Goal: Transaction & Acquisition: Purchase product/service

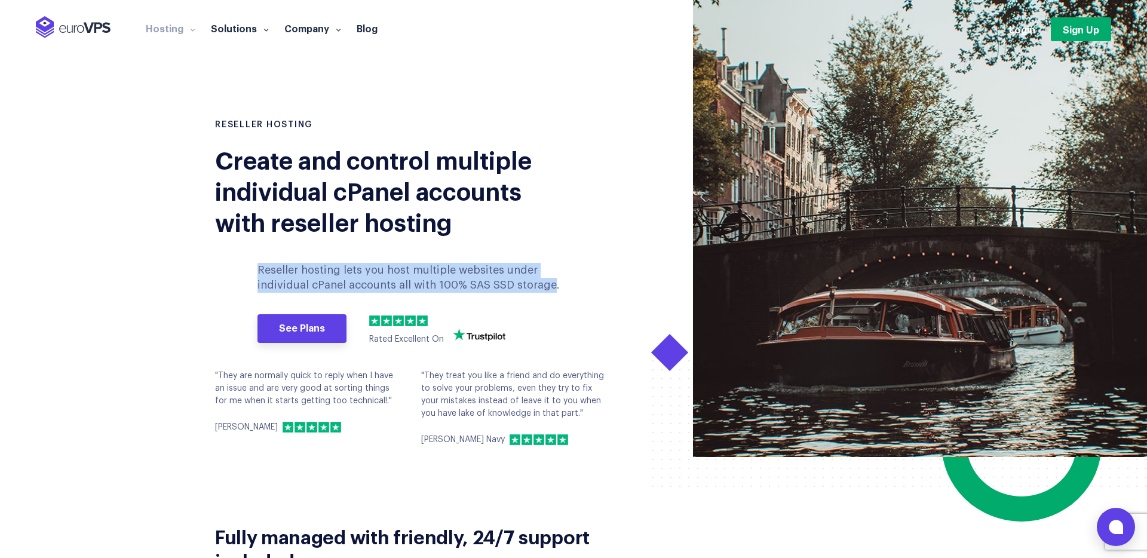
drag, startPoint x: 248, startPoint y: 263, endPoint x: 548, endPoint y: 284, distance: 300.5
click at [548, 284] on div "RESELLER HOSTING Create and control multiple individual cPanel accounts with re…" at bounding box center [389, 287] width 367 height 337
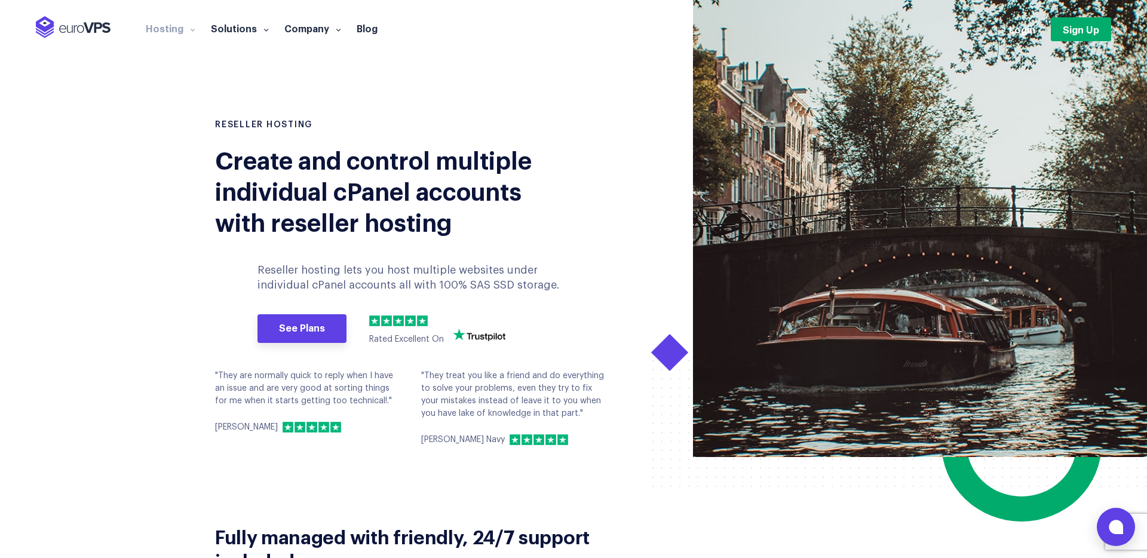
click at [577, 253] on div "RESELLER HOSTING Create and control multiple individual cPanel accounts with re…" at bounding box center [573, 287] width 734 height 337
click at [563, 253] on div "RESELLER HOSTING Create and control multiple individual cPanel accounts with re…" at bounding box center [389, 287] width 367 height 337
click at [557, 265] on p "Reseller hosting lets you host multiple websites under individual cPanel accoun…" at bounding box center [410, 278] width 307 height 30
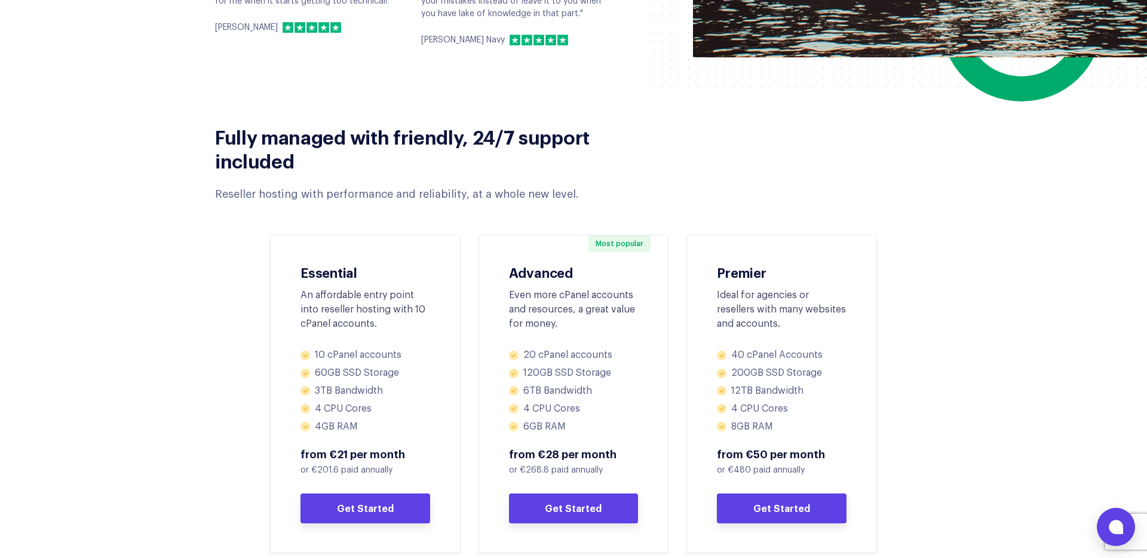
scroll to position [410, 0]
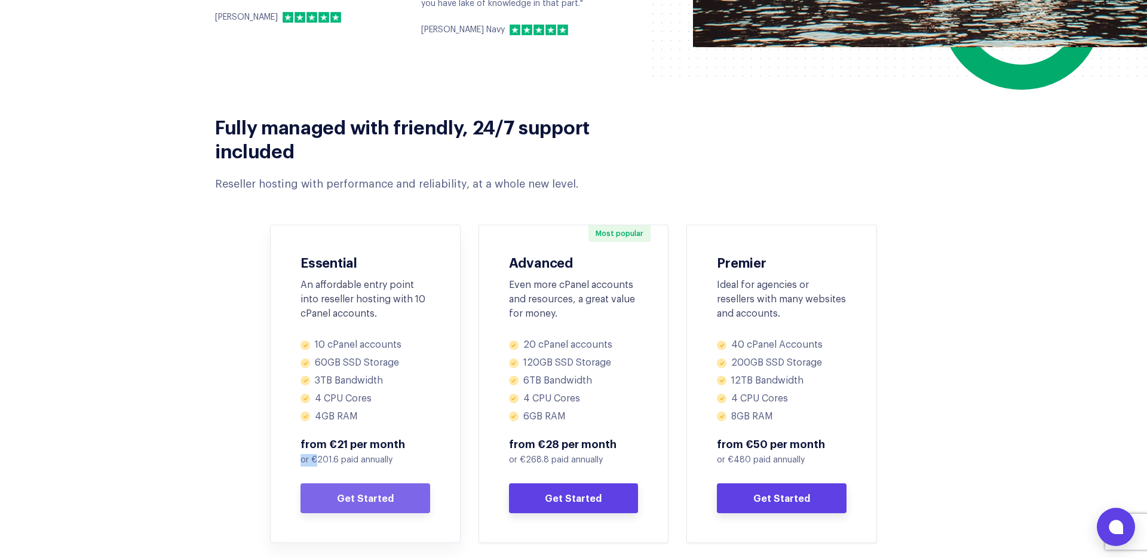
drag, startPoint x: 315, startPoint y: 457, endPoint x: 370, endPoint y: 453, distance: 55.1
click at [368, 453] on div "from €21 per month or €201.6 paid annually Get Started" at bounding box center [365, 475] width 130 height 76
click at [379, 459] on p "or €201.6 paid annually" at bounding box center [365, 460] width 130 height 13
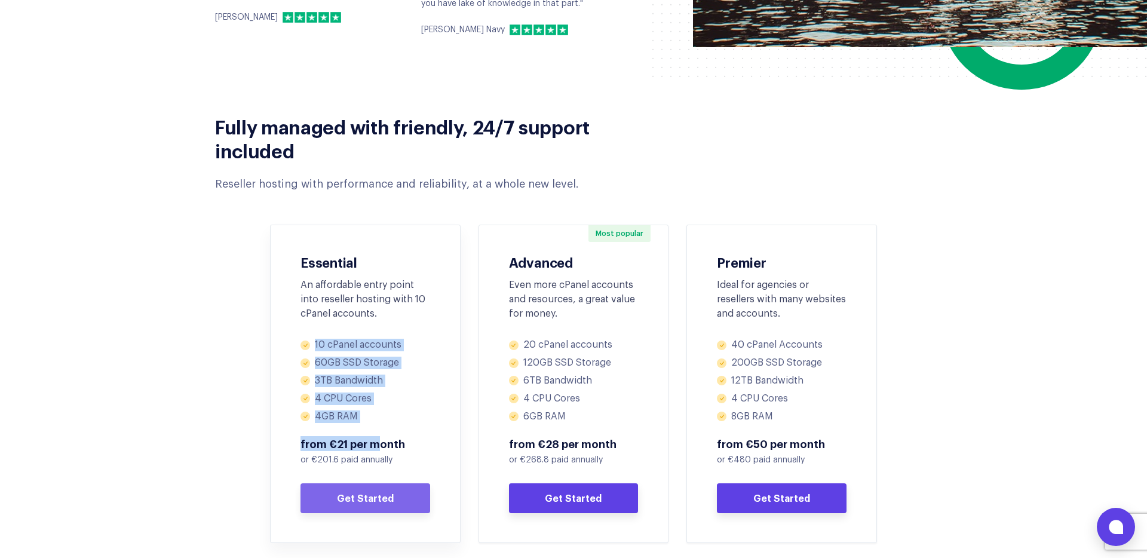
drag, startPoint x: 314, startPoint y: 340, endPoint x: 382, endPoint y: 460, distance: 138.8
click at [382, 451] on div "10 cPanel accounts 60GB SSD Storage 3TB Bandwidth 4 CPU Cores 4GB RAM from €21 …" at bounding box center [365, 426] width 130 height 174
click at [364, 460] on p "or €201.6 paid annually" at bounding box center [365, 460] width 130 height 13
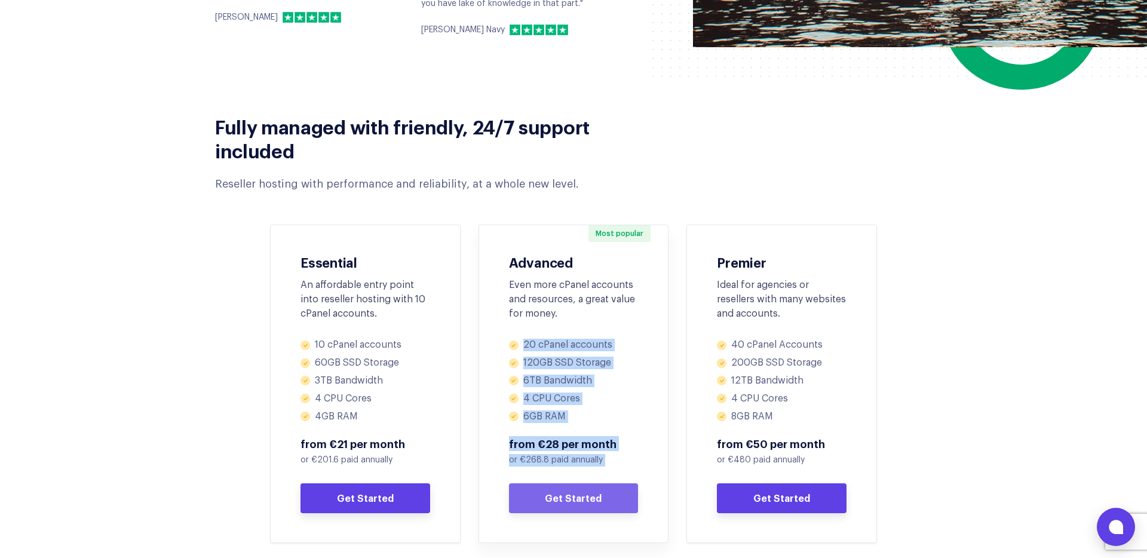
drag, startPoint x: 508, startPoint y: 343, endPoint x: 660, endPoint y: 490, distance: 212.0
click at [660, 490] on div "Most popular Advanced Even more cPanel accounts and resources, a great value fo…" at bounding box center [573, 384] width 190 height 318
click at [653, 466] on div "Most popular Advanced Even more cPanel accounts and resources, a great value fo…" at bounding box center [573, 384] width 190 height 318
drag, startPoint x: 505, startPoint y: 337, endPoint x: 614, endPoint y: 455, distance: 160.6
click at [614, 455] on div "Most popular Advanced Even more cPanel accounts and resources, a great value fo…" at bounding box center [573, 384] width 190 height 318
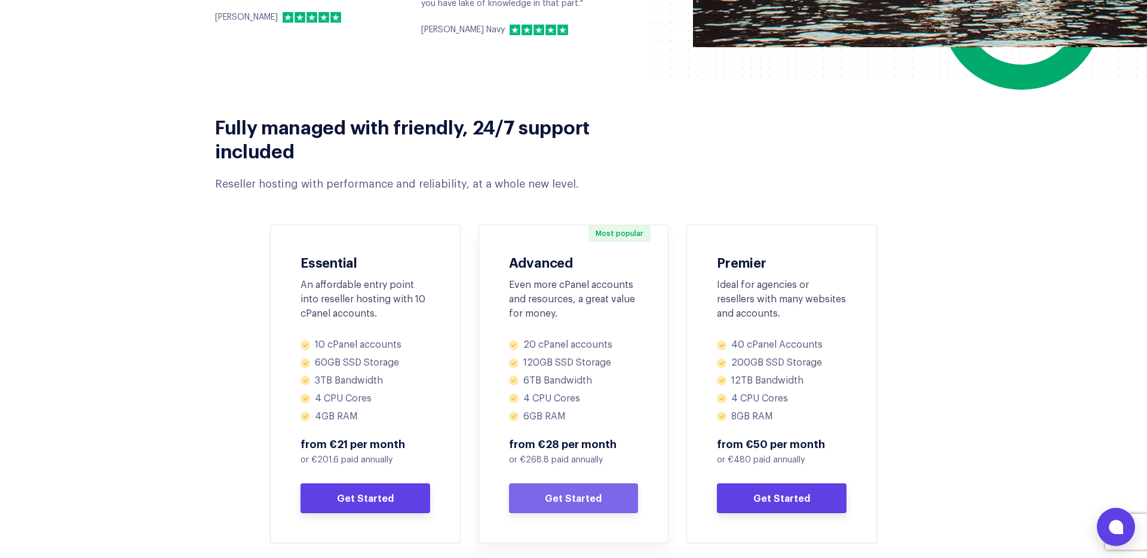
click at [645, 374] on div "Most popular Advanced Even more cPanel accounts and resources, a great value fo…" at bounding box center [573, 384] width 190 height 318
drag, startPoint x: 584, startPoint y: 413, endPoint x: 511, endPoint y: 385, distance: 78.3
click at [511, 385] on ul "20 cPanel accounts 120GB SSD Storage 6TB Bandwidth 4 CPU Cores 6GB RAM" at bounding box center [574, 381] width 130 height 84
drag, startPoint x: 520, startPoint y: 359, endPoint x: 615, endPoint y: 417, distance: 111.5
click at [614, 417] on ul "20 cPanel accounts 120GB SSD Storage 6TB Bandwidth 4 CPU Cores 6GB RAM" at bounding box center [574, 381] width 130 height 84
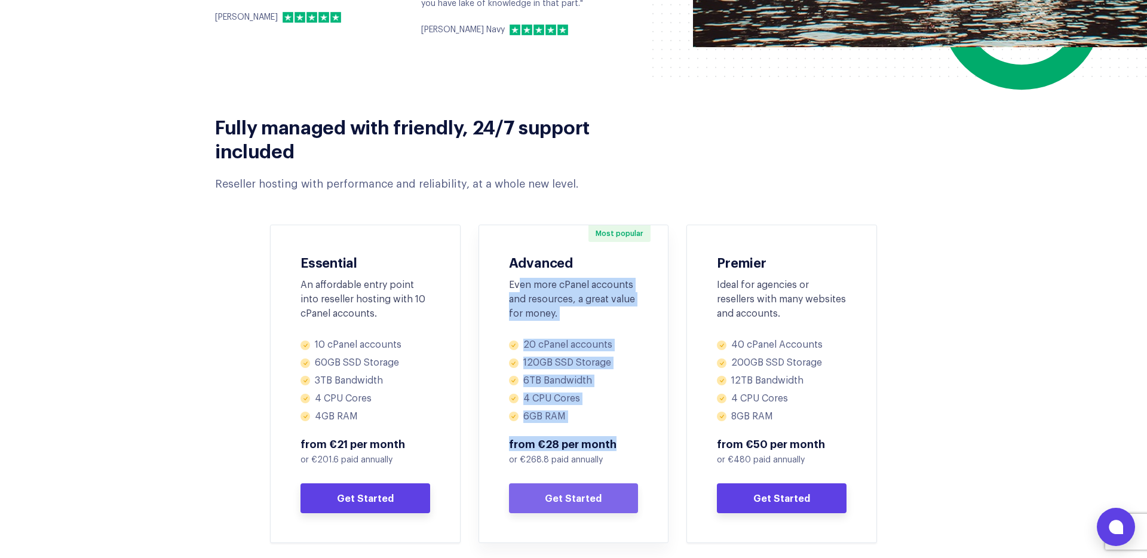
drag, startPoint x: 517, startPoint y: 288, endPoint x: 611, endPoint y: 444, distance: 183.0
click at [611, 444] on div "Most popular Advanced Even more cPanel accounts and resources, a great value fo…" at bounding box center [573, 384] width 190 height 318
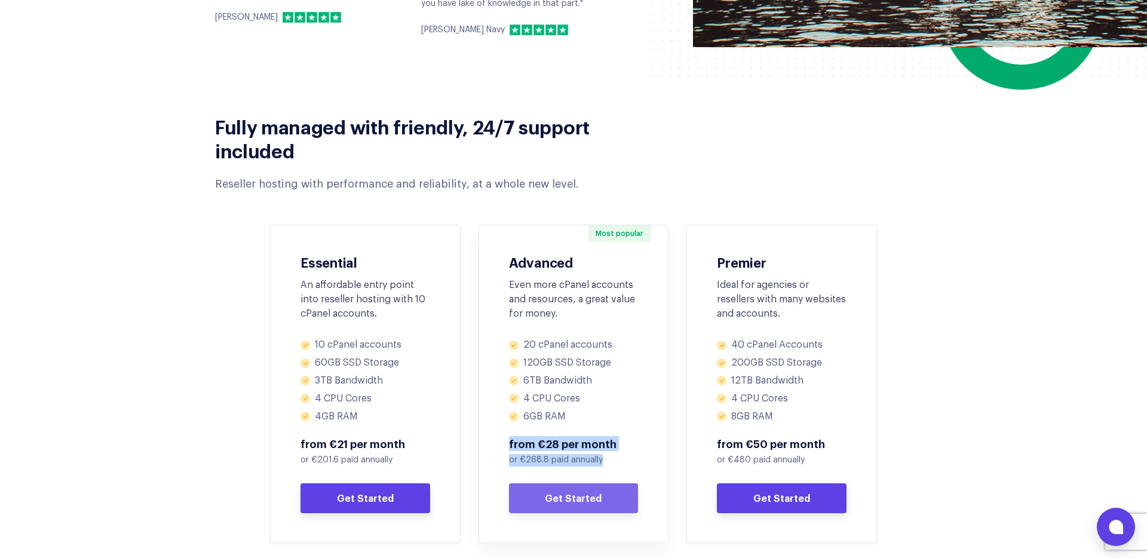
drag, startPoint x: 617, startPoint y: 466, endPoint x: 501, endPoint y: 441, distance: 119.1
click at [501, 441] on div "Most popular Advanced Even more cPanel accounts and resources, a great value fo…" at bounding box center [573, 384] width 190 height 318
click at [629, 359] on li "120GB SSD Storage" at bounding box center [574, 362] width 130 height 13
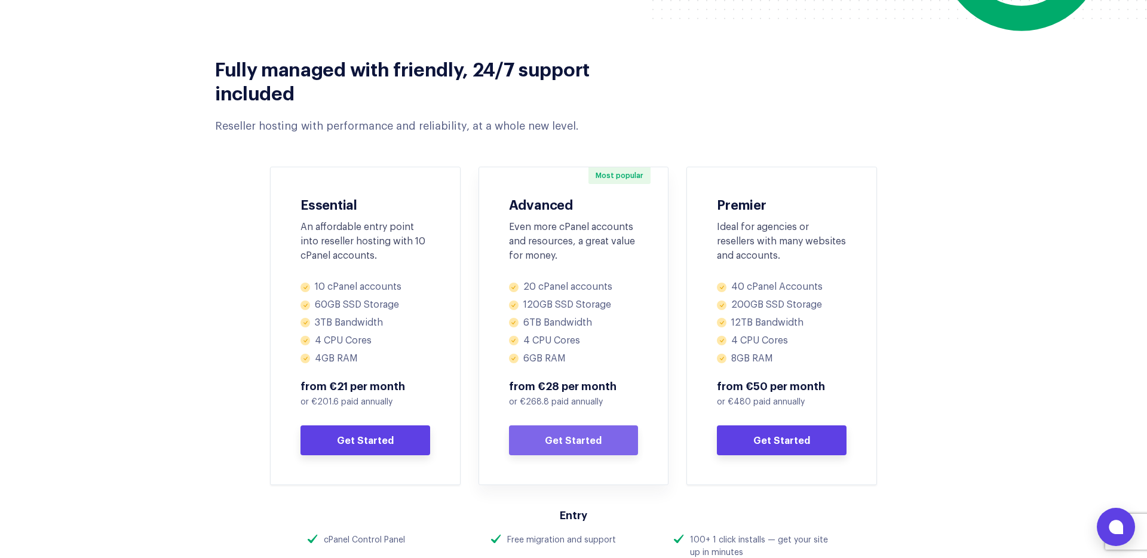
scroll to position [477, 0]
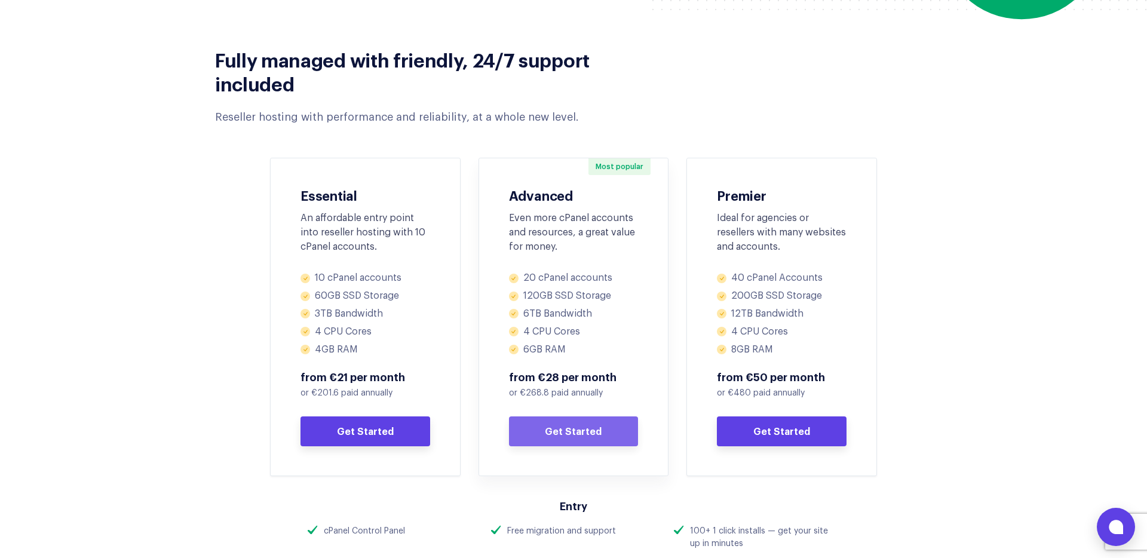
click at [597, 266] on div "Most popular Advanced Even more cPanel accounts and resources, a great value fo…" at bounding box center [574, 230] width 130 height 84
click at [605, 265] on div "Most popular Advanced Even more cPanel accounts and resources, a great value fo…" at bounding box center [574, 230] width 130 height 84
click at [588, 429] on link "Get Started" at bounding box center [574, 431] width 130 height 30
